Goal: Check status

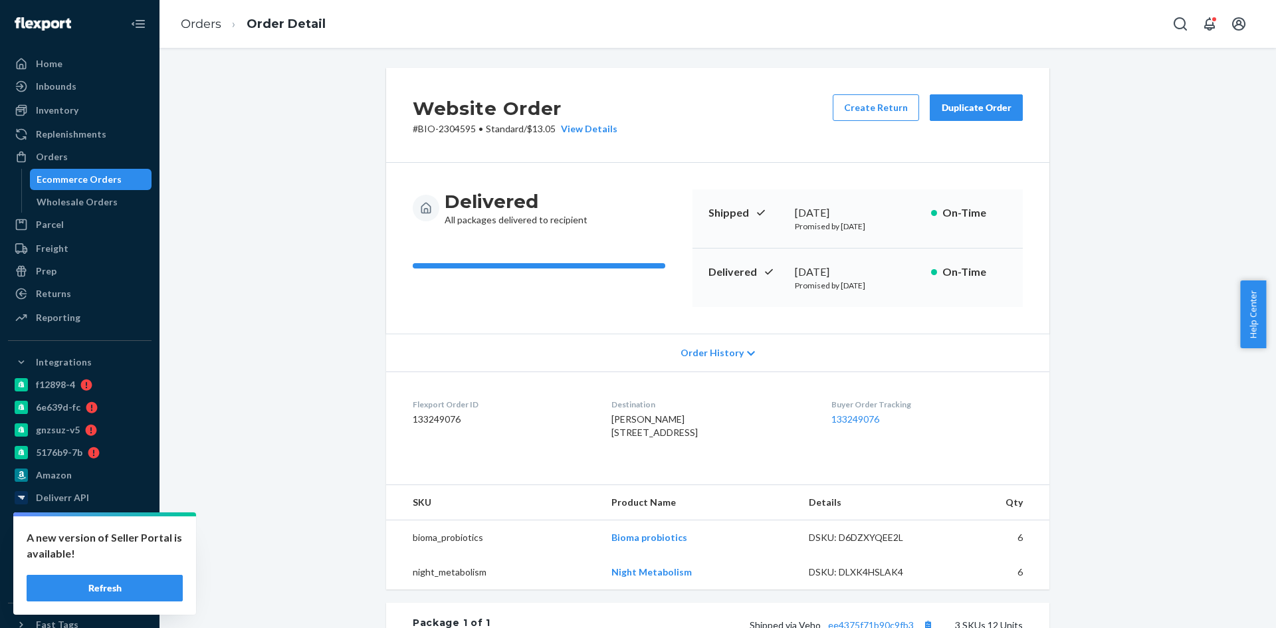
drag, startPoint x: 0, startPoint y: 0, endPoint x: 79, endPoint y: 183, distance: 199.8
click at [79, 183] on div "Ecommerce Orders" at bounding box center [79, 179] width 85 height 13
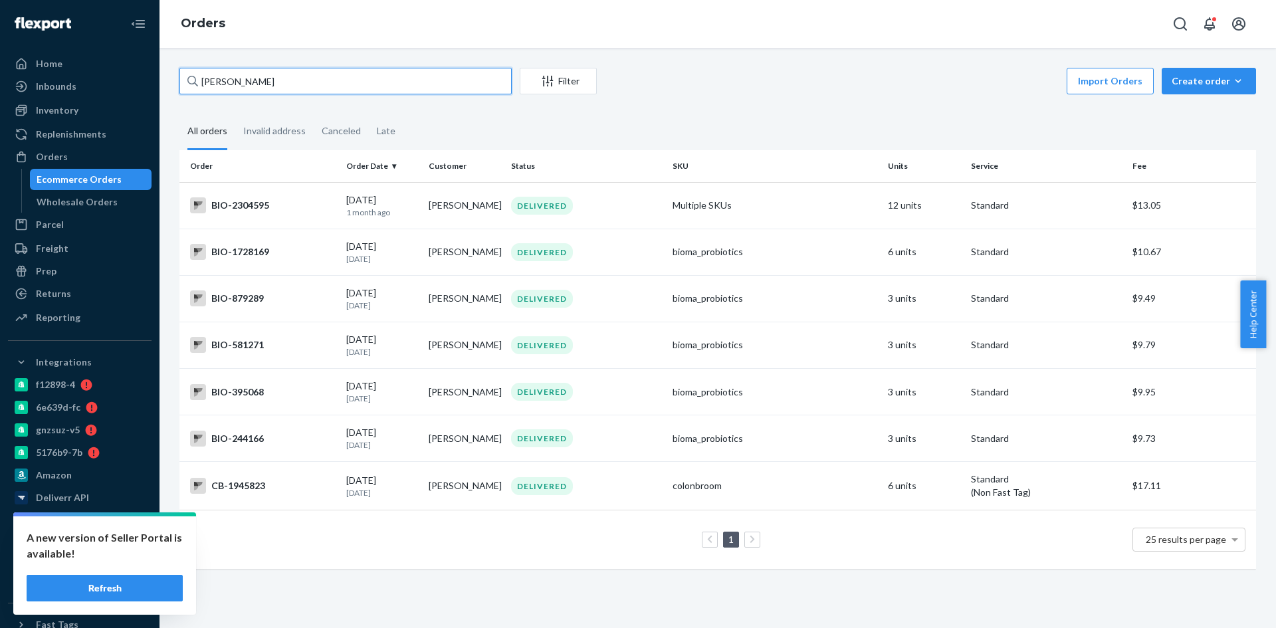
click at [290, 79] on input "[PERSON_NAME]" at bounding box center [346, 81] width 332 height 27
paste input "2769522"
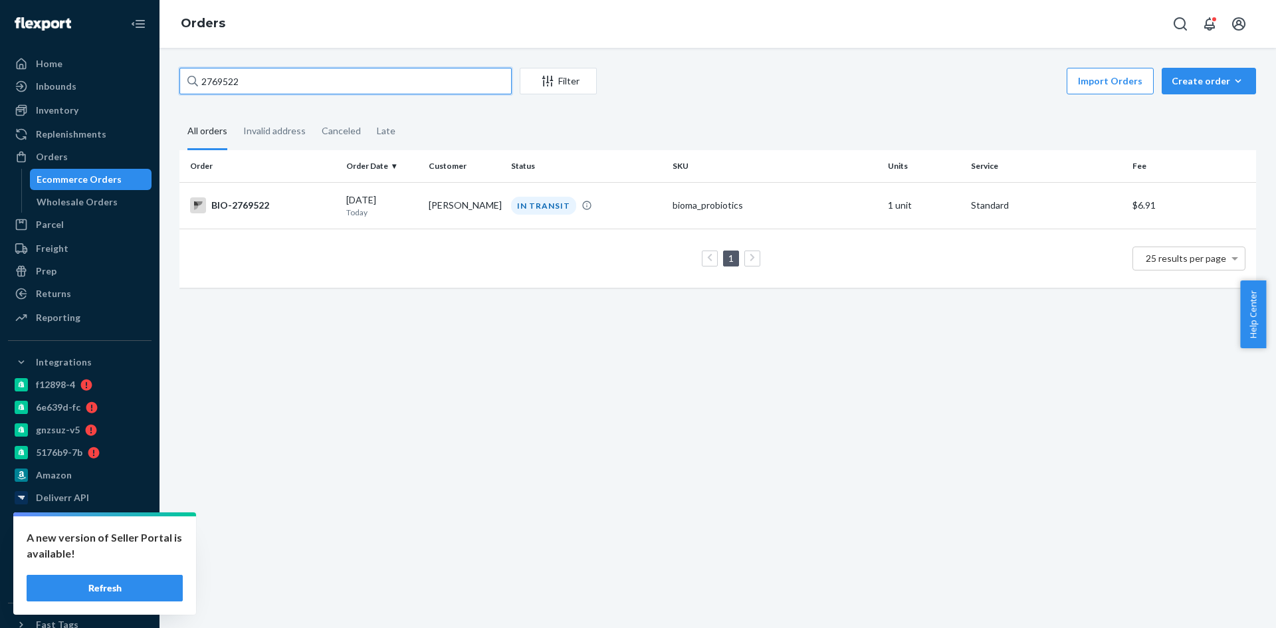
type input "2769522"
click at [240, 200] on div "BIO-2769522" at bounding box center [263, 205] width 146 height 16
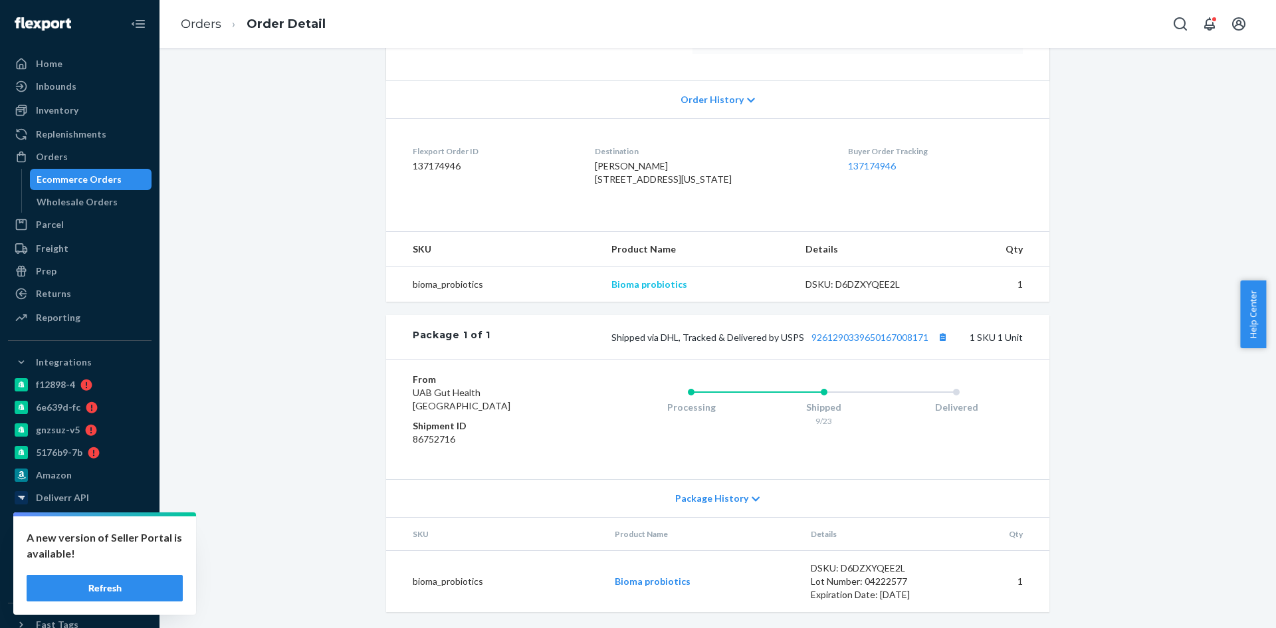
scroll to position [280, 0]
click at [937, 339] on button "Copy tracking number" at bounding box center [942, 336] width 17 height 17
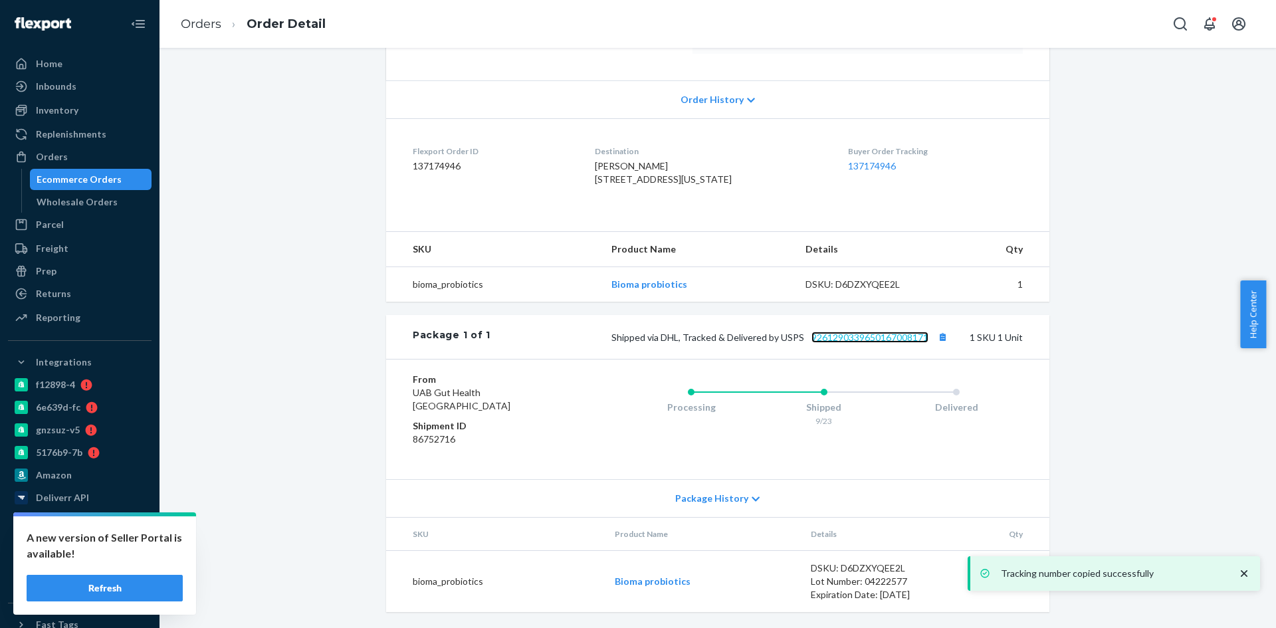
click at [899, 339] on link "9261290339650167008171" at bounding box center [870, 337] width 117 height 11
